Goal: Check status: Check status

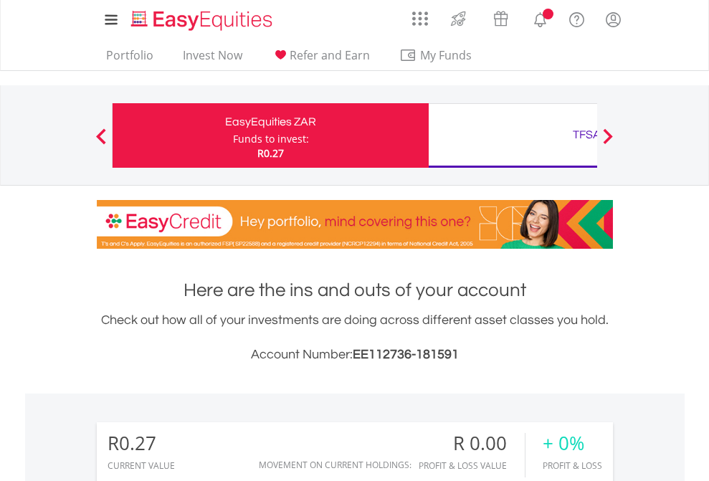
scroll to position [138, 225]
click at [233, 136] on div "Funds to invest:" at bounding box center [271, 139] width 76 height 14
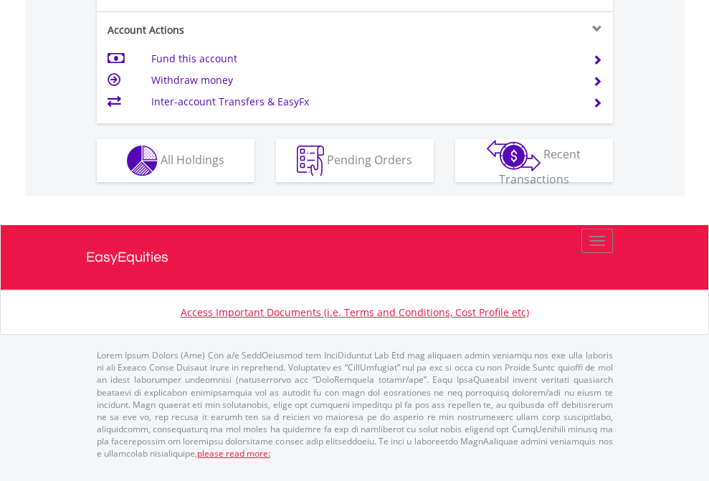
scroll to position [1346, 0]
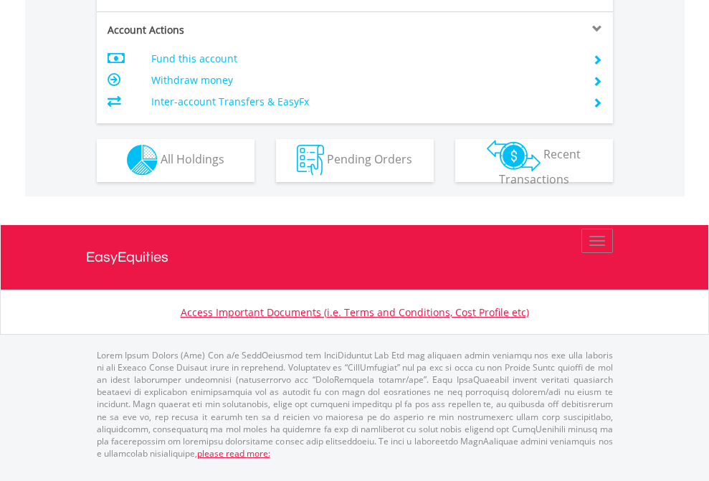
scroll to position [1341, 0]
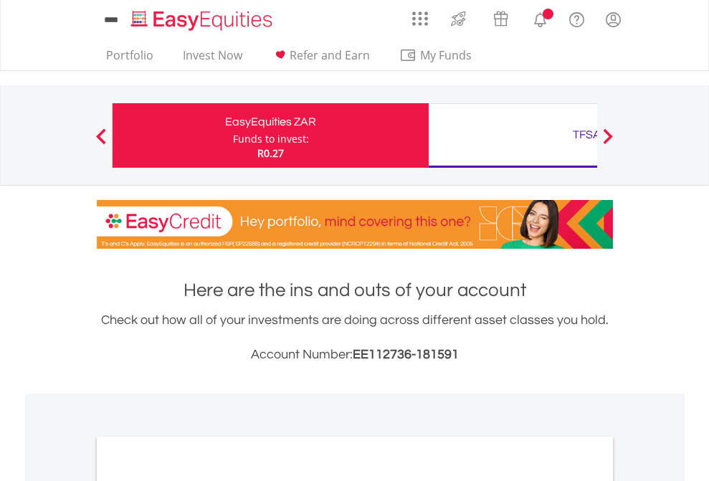
scroll to position [862, 0]
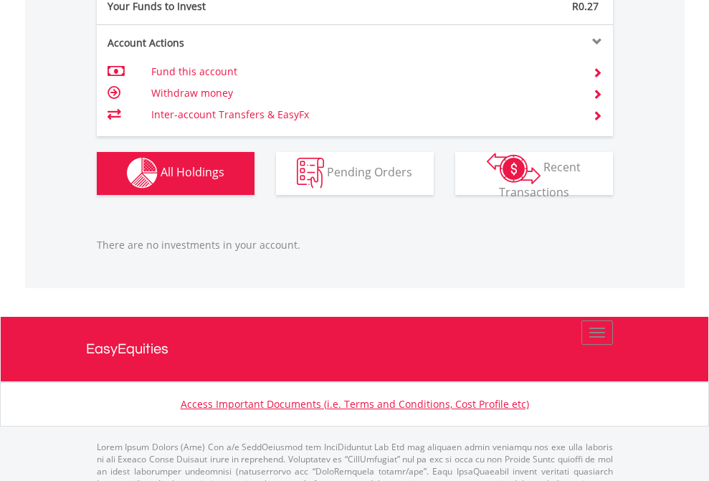
scroll to position [1420, 0]
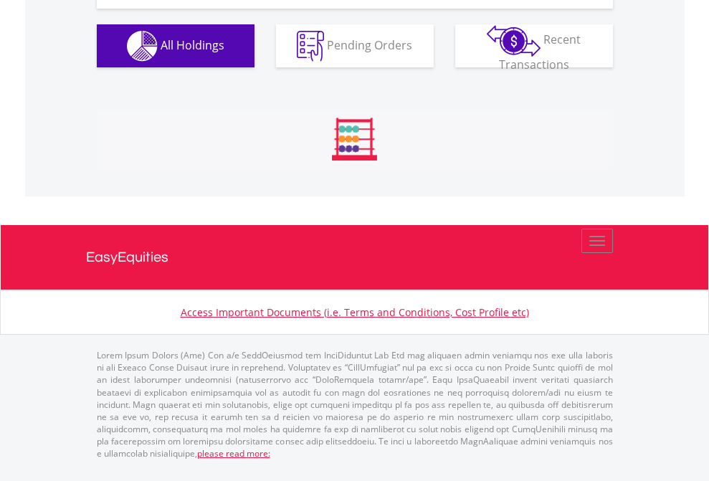
scroll to position [1595, 0]
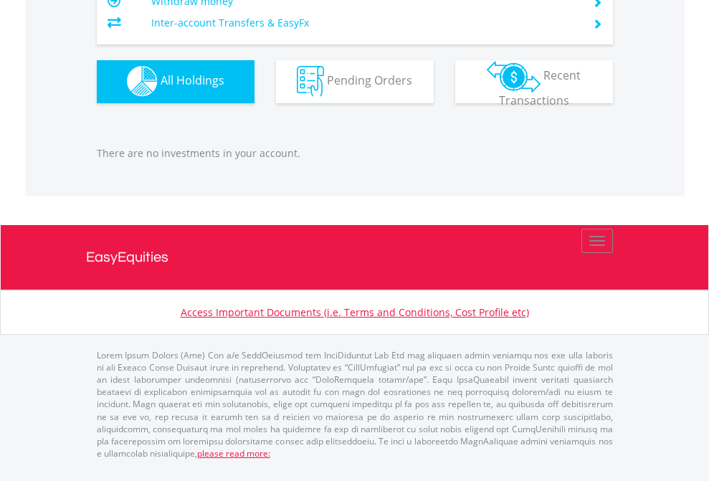
scroll to position [138, 225]
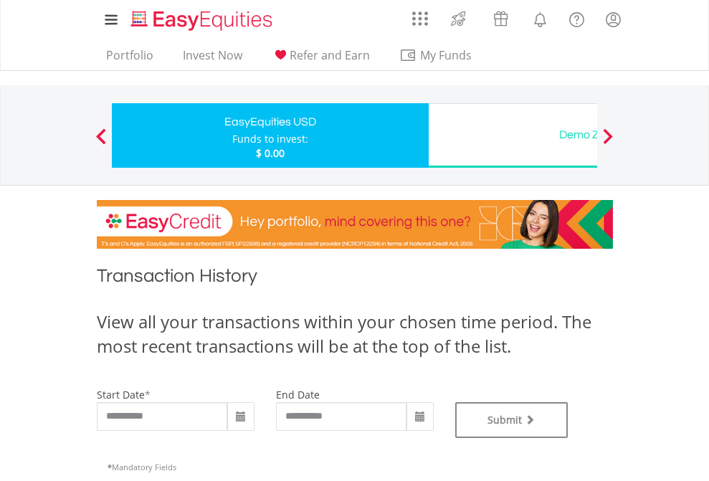
type input "**********"
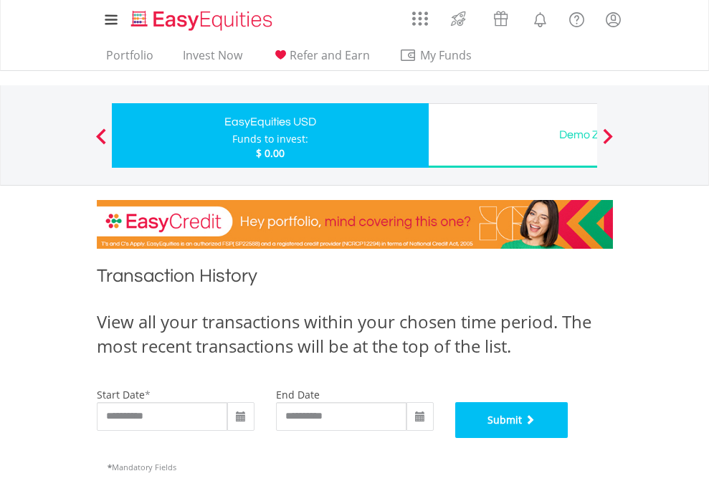
click at [569, 438] on button "Submit" at bounding box center [511, 420] width 113 height 36
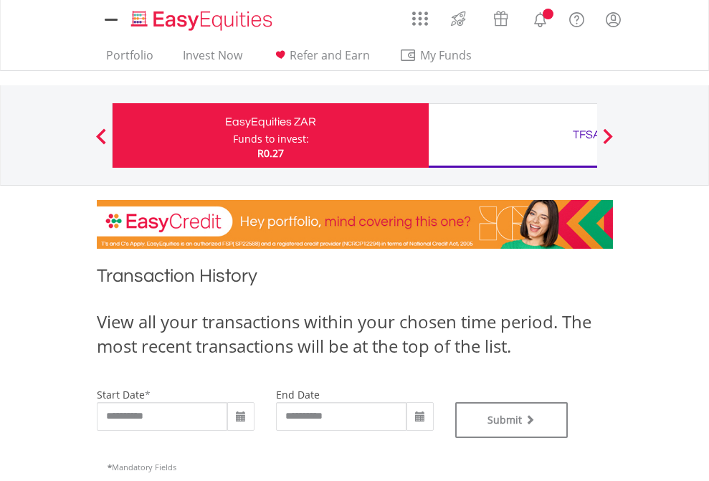
click at [513, 136] on div "TFSA" at bounding box center [586, 135] width 299 height 20
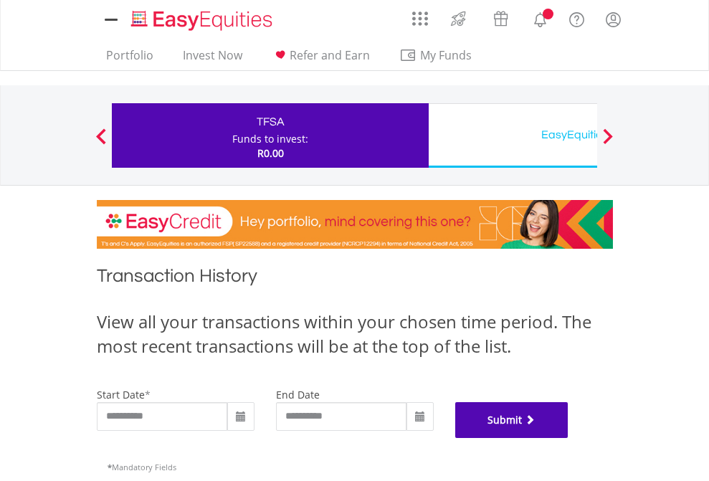
click at [569, 438] on button "Submit" at bounding box center [511, 420] width 113 height 36
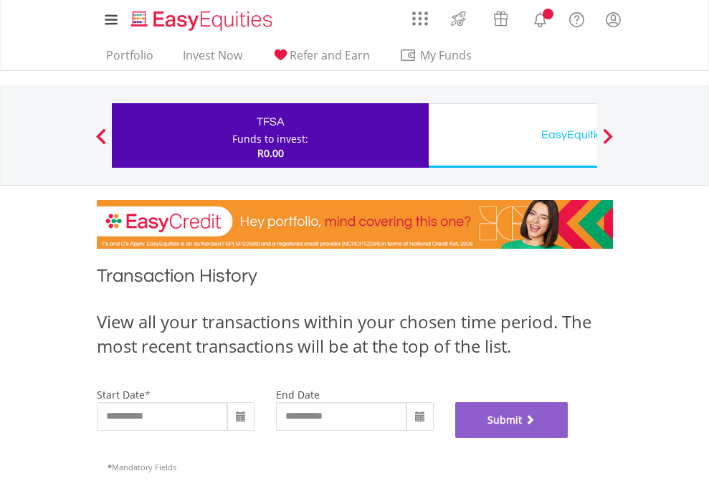
scroll to position [582, 0]
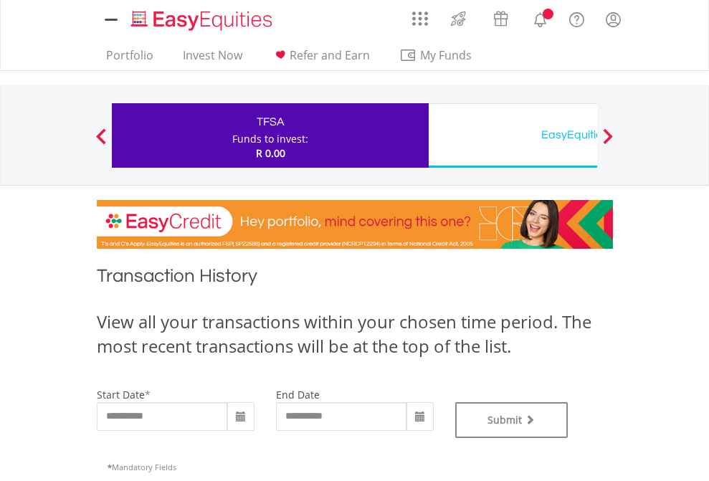
click at [513, 136] on div "EasyEquities USD" at bounding box center [586, 135] width 299 height 20
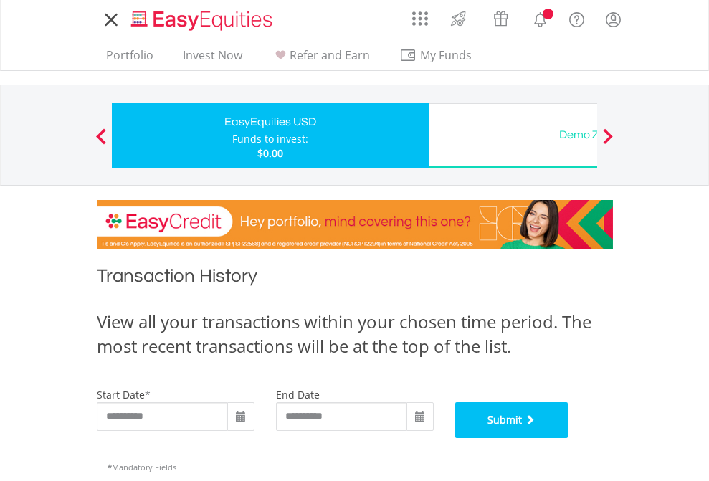
click at [569, 438] on button "Submit" at bounding box center [511, 420] width 113 height 36
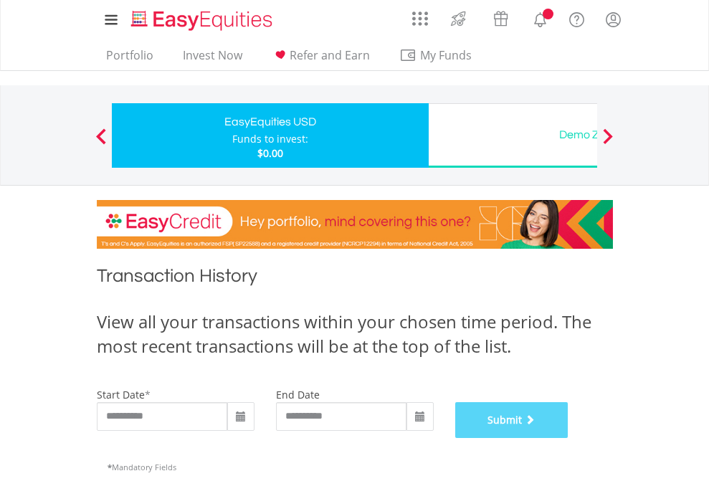
scroll to position [582, 0]
